Goal: Submit feedback/report problem

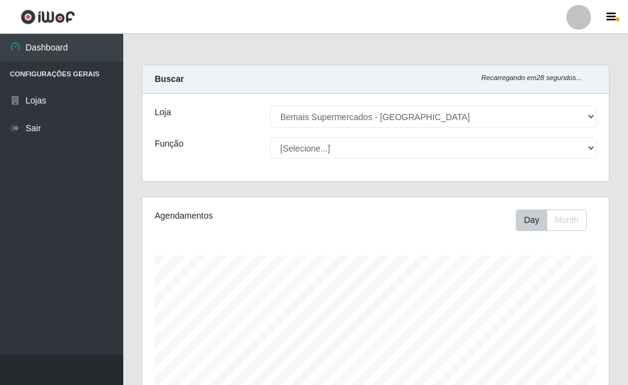
select select "249"
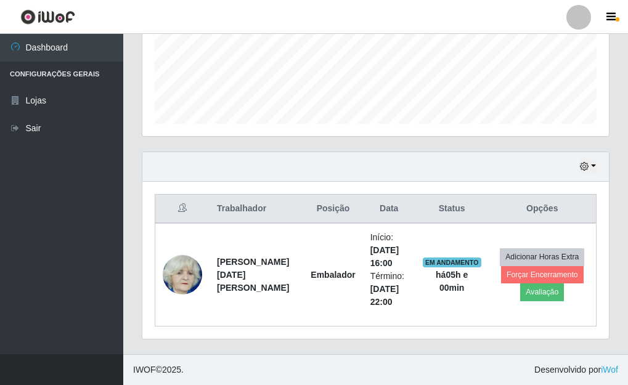
scroll to position [256, 467]
click at [594, 165] on button "button" at bounding box center [587, 167] width 17 height 14
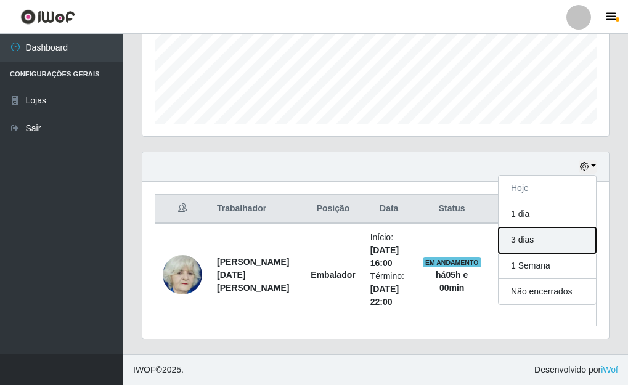
click at [526, 242] on button "3 dias" at bounding box center [547, 240] width 97 height 26
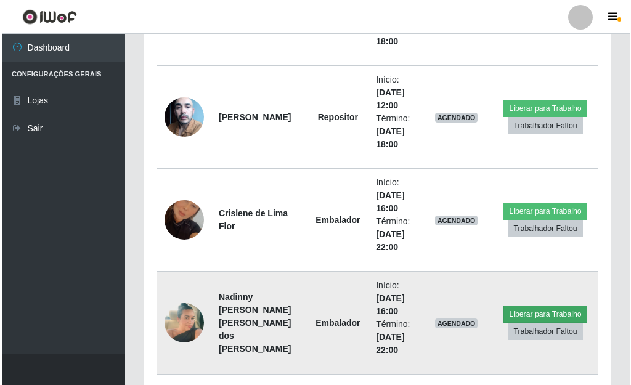
scroll to position [1426, 0]
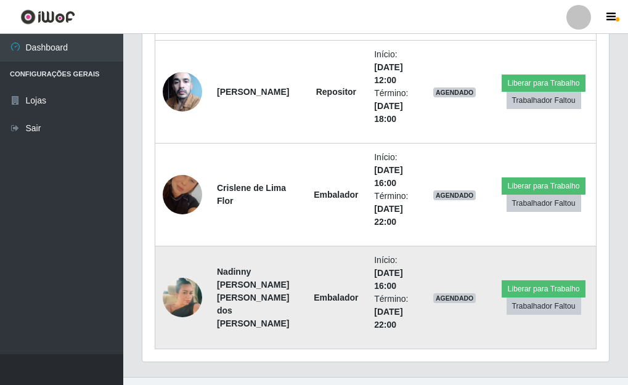
click at [177, 300] on img at bounding box center [182, 298] width 39 height 70
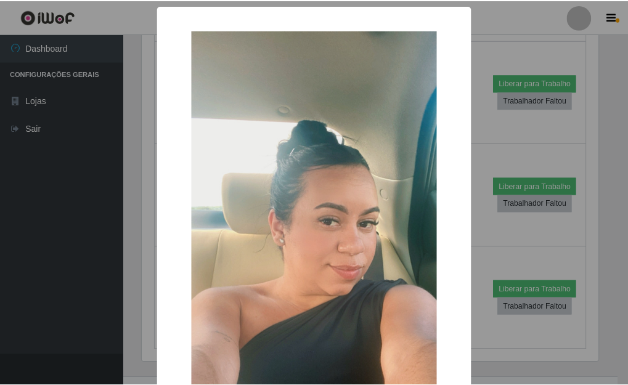
scroll to position [256, 459]
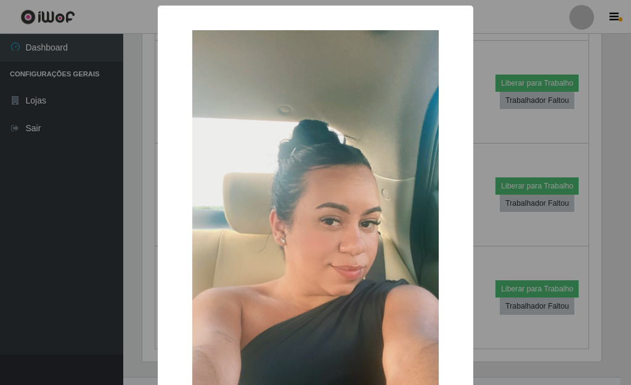
click at [142, 303] on div "× OK Cancel" at bounding box center [315, 192] width 631 height 385
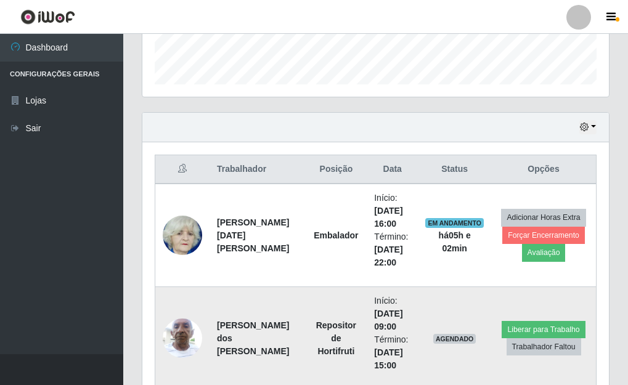
scroll to position [340, 0]
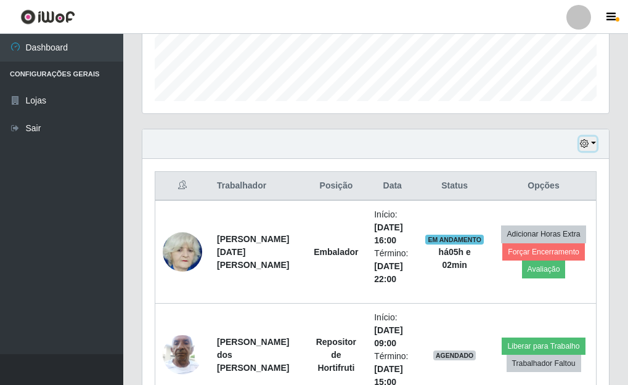
click at [595, 145] on button "button" at bounding box center [587, 144] width 17 height 14
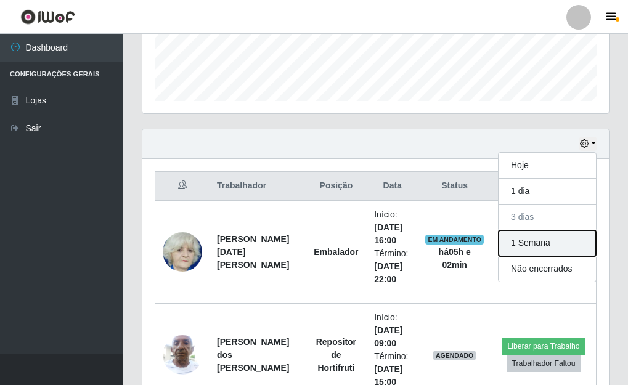
click at [528, 247] on button "1 Semana" at bounding box center [547, 244] width 97 height 26
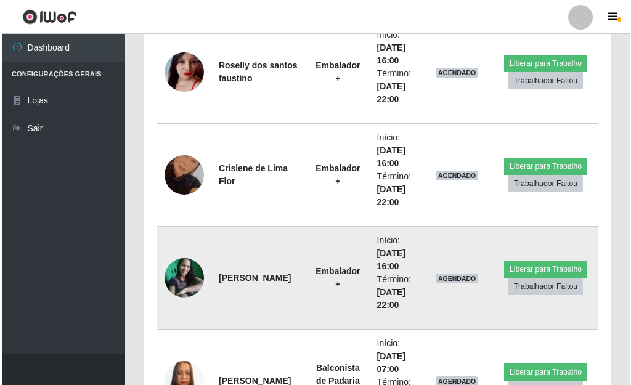
scroll to position [3052, 0]
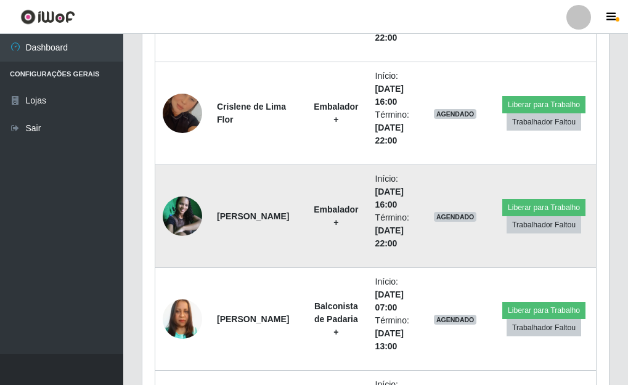
click at [182, 225] on img at bounding box center [182, 216] width 39 height 39
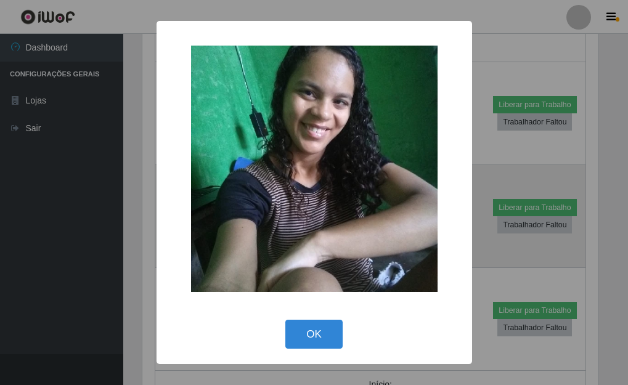
scroll to position [256, 459]
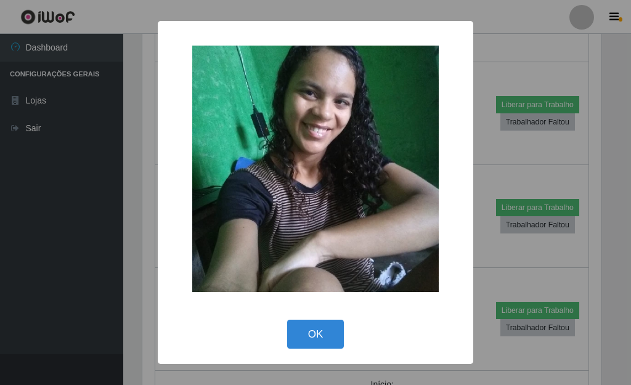
click at [135, 245] on div "× OK Cancel" at bounding box center [315, 192] width 631 height 385
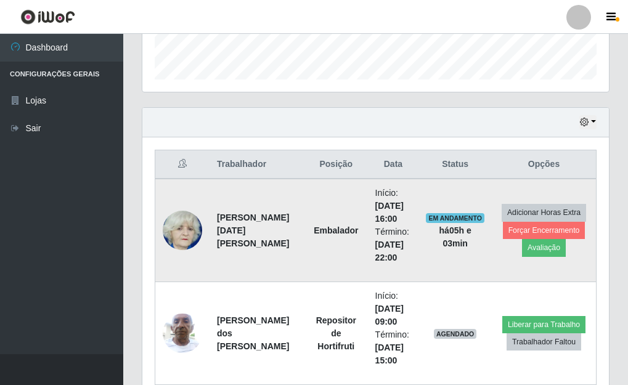
scroll to position [340, 0]
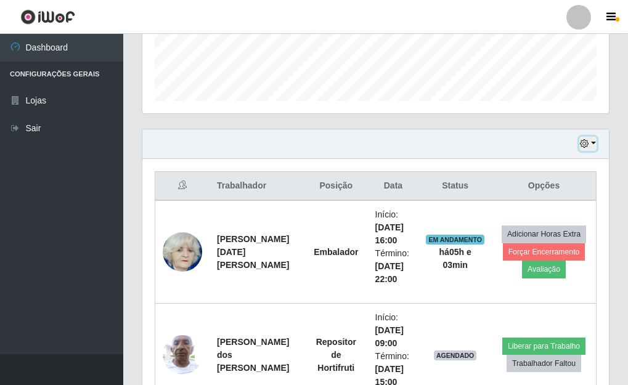
click at [595, 142] on button "button" at bounding box center [587, 144] width 17 height 14
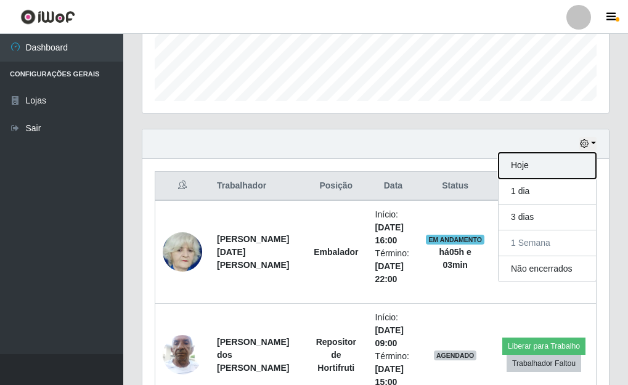
click at [547, 166] on button "Hoje" at bounding box center [547, 166] width 97 height 26
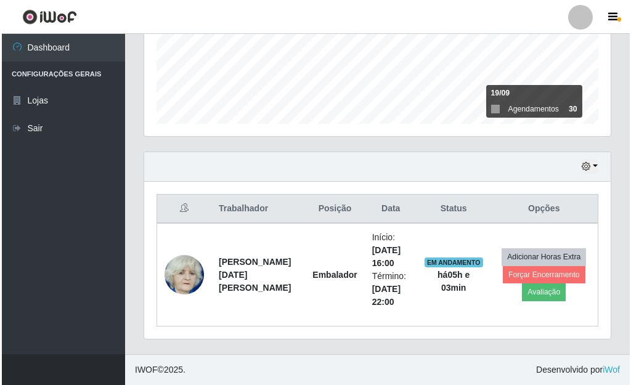
scroll to position [317, 0]
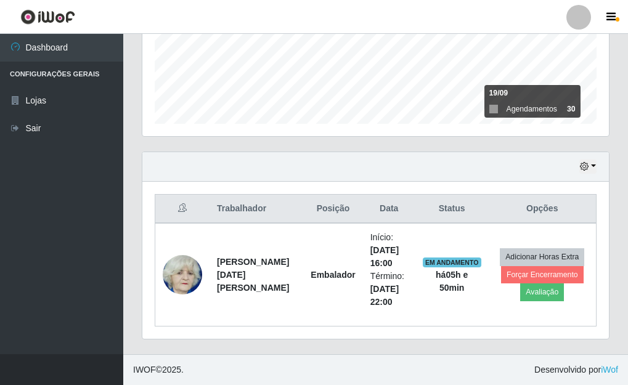
click at [386, 362] on footer "IWOF © 2025 . Desenvolvido por iWof" at bounding box center [375, 369] width 505 height 31
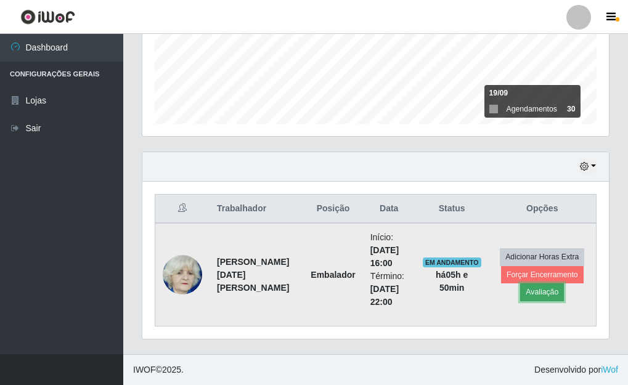
click at [538, 294] on button "Avaliação" at bounding box center [542, 292] width 44 height 17
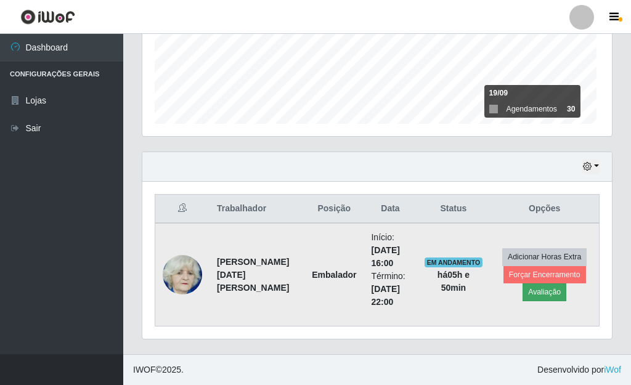
scroll to position [256, 459]
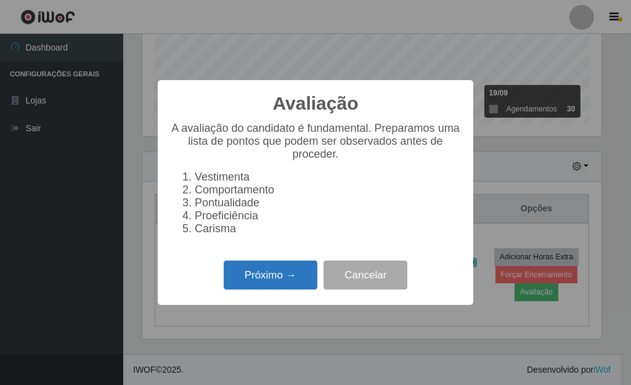
click at [300, 284] on button "Próximo →" at bounding box center [271, 275] width 94 height 29
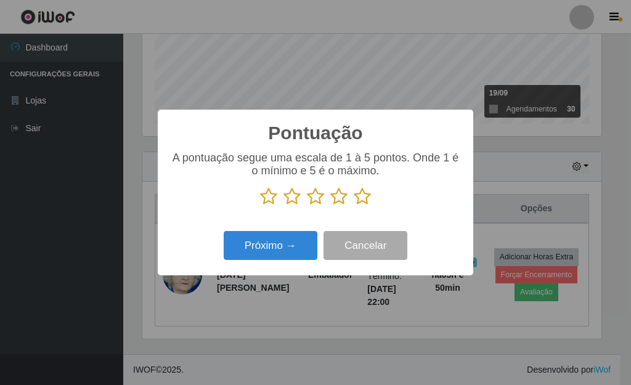
click at [360, 197] on icon at bounding box center [362, 196] width 17 height 18
click at [354, 206] on input "radio" at bounding box center [354, 206] width 0 height 0
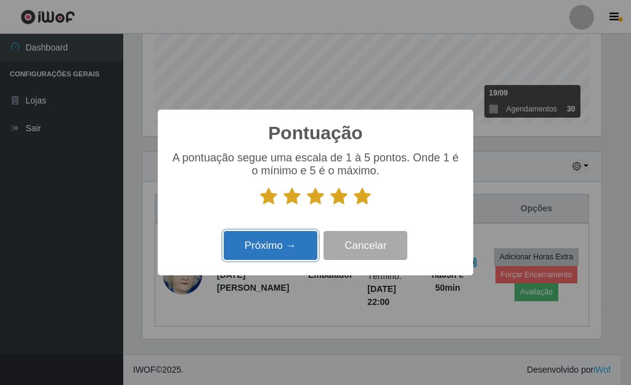
click at [298, 253] on button "Próximo →" at bounding box center [271, 245] width 94 height 29
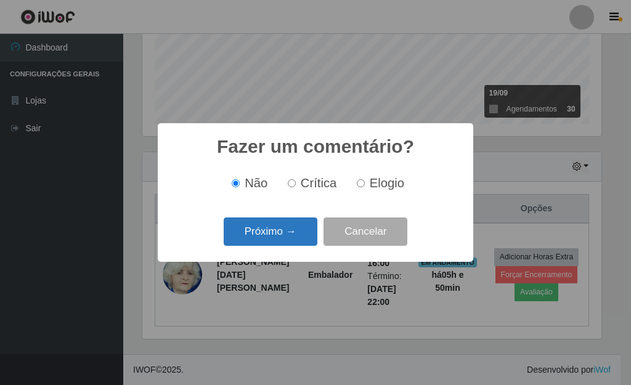
click at [308, 237] on button "Próximo →" at bounding box center [271, 232] width 94 height 29
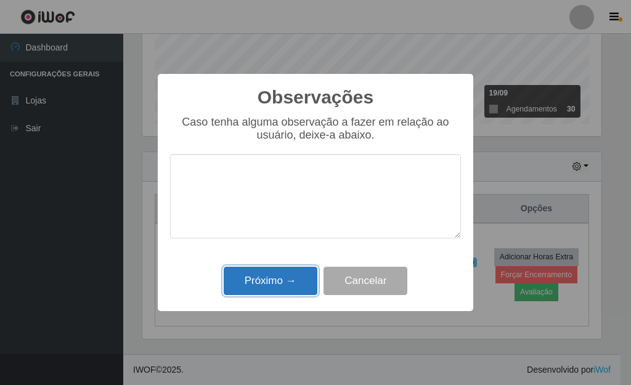
click at [300, 280] on button "Próximo →" at bounding box center [271, 281] width 94 height 29
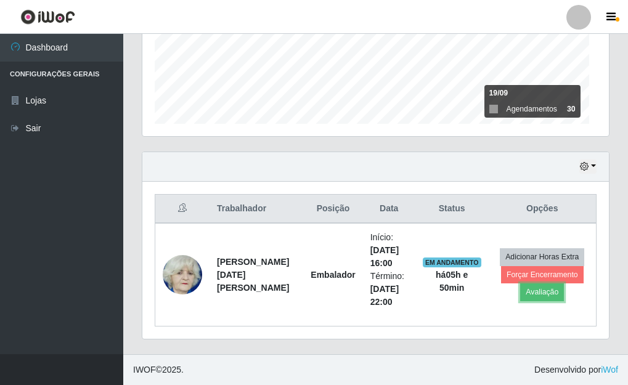
scroll to position [256, 467]
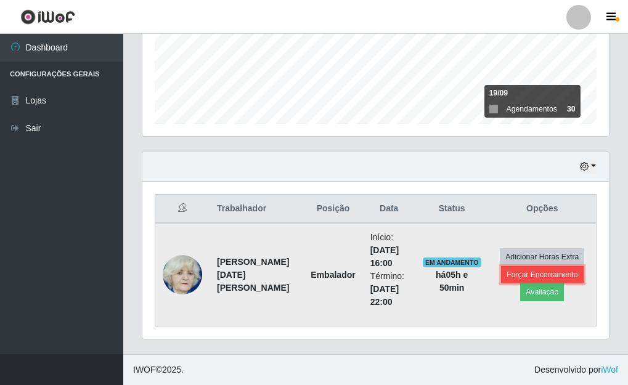
click at [514, 272] on button "Forçar Encerramento" at bounding box center [542, 274] width 83 height 17
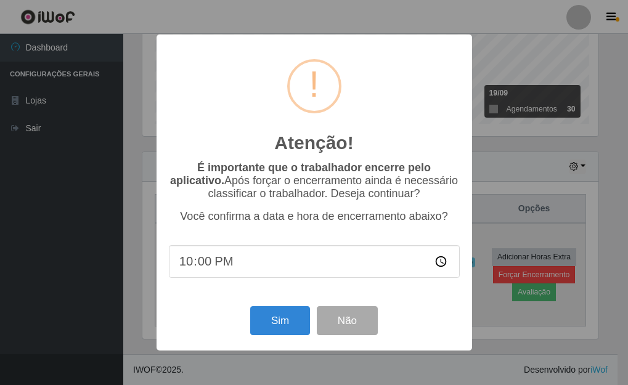
scroll to position [256, 459]
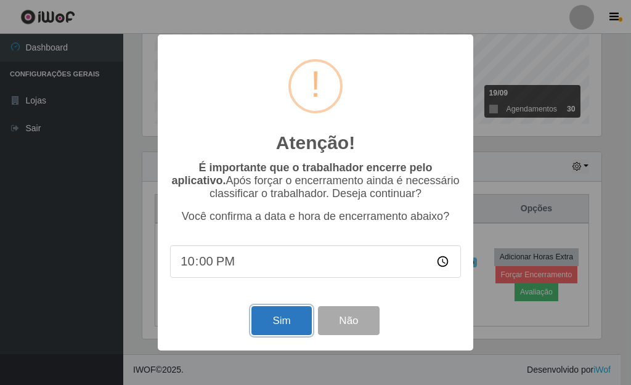
click at [280, 319] on button "Sim" at bounding box center [281, 320] width 60 height 29
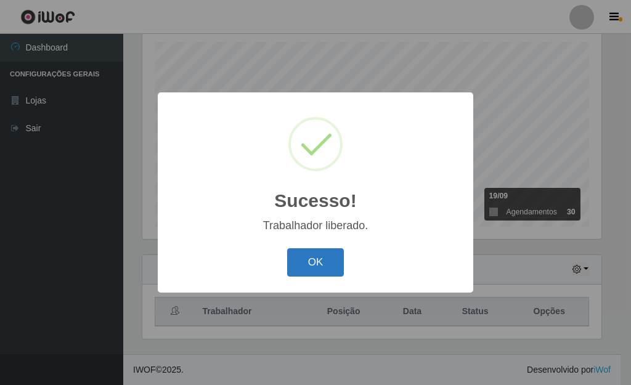
click at [318, 266] on button "OK" at bounding box center [315, 262] width 57 height 29
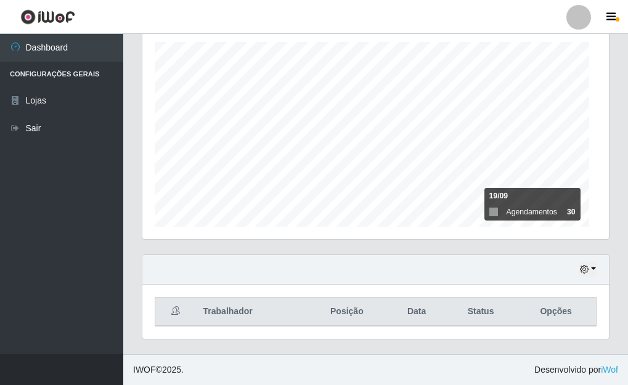
scroll to position [256, 467]
